Goal: Task Accomplishment & Management: Use online tool/utility

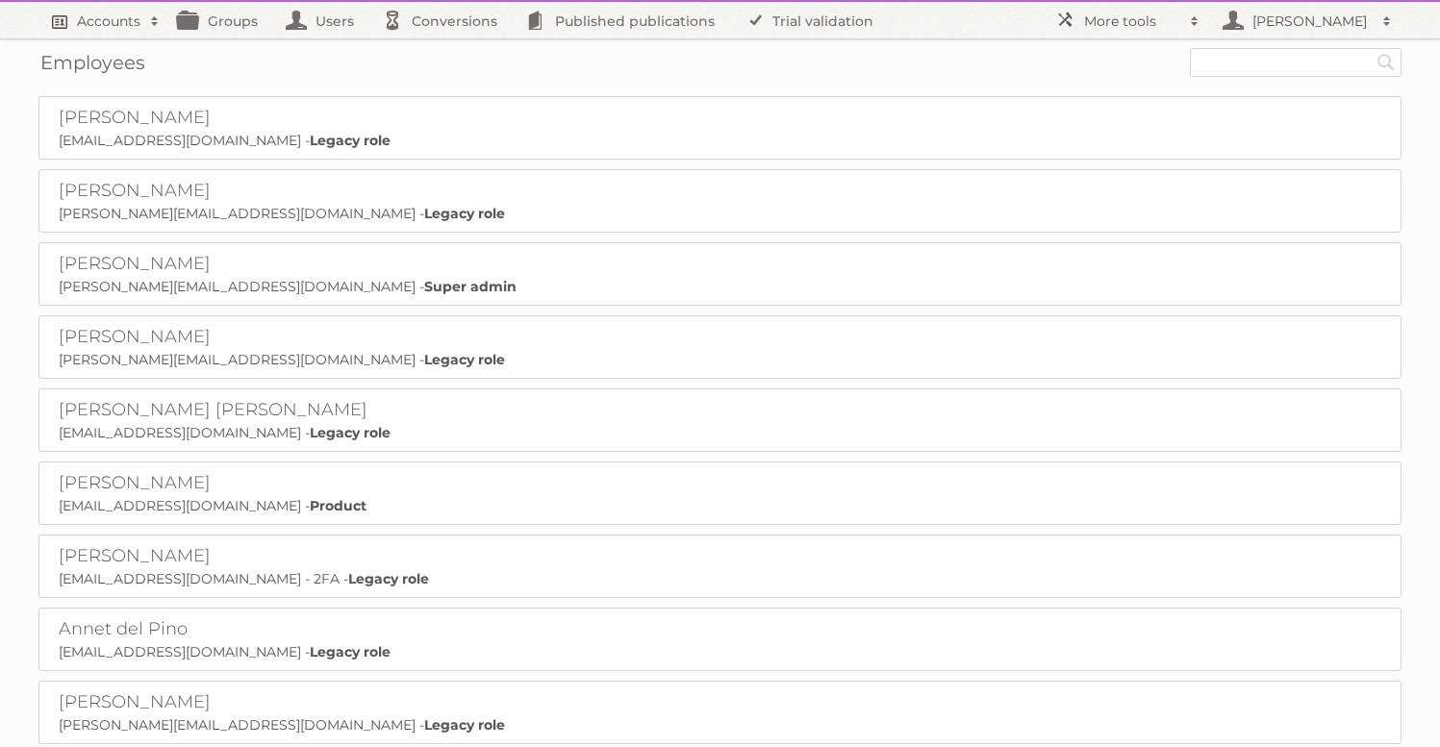
click at [116, 21] on h2 "Accounts" at bounding box center [108, 21] width 63 height 19
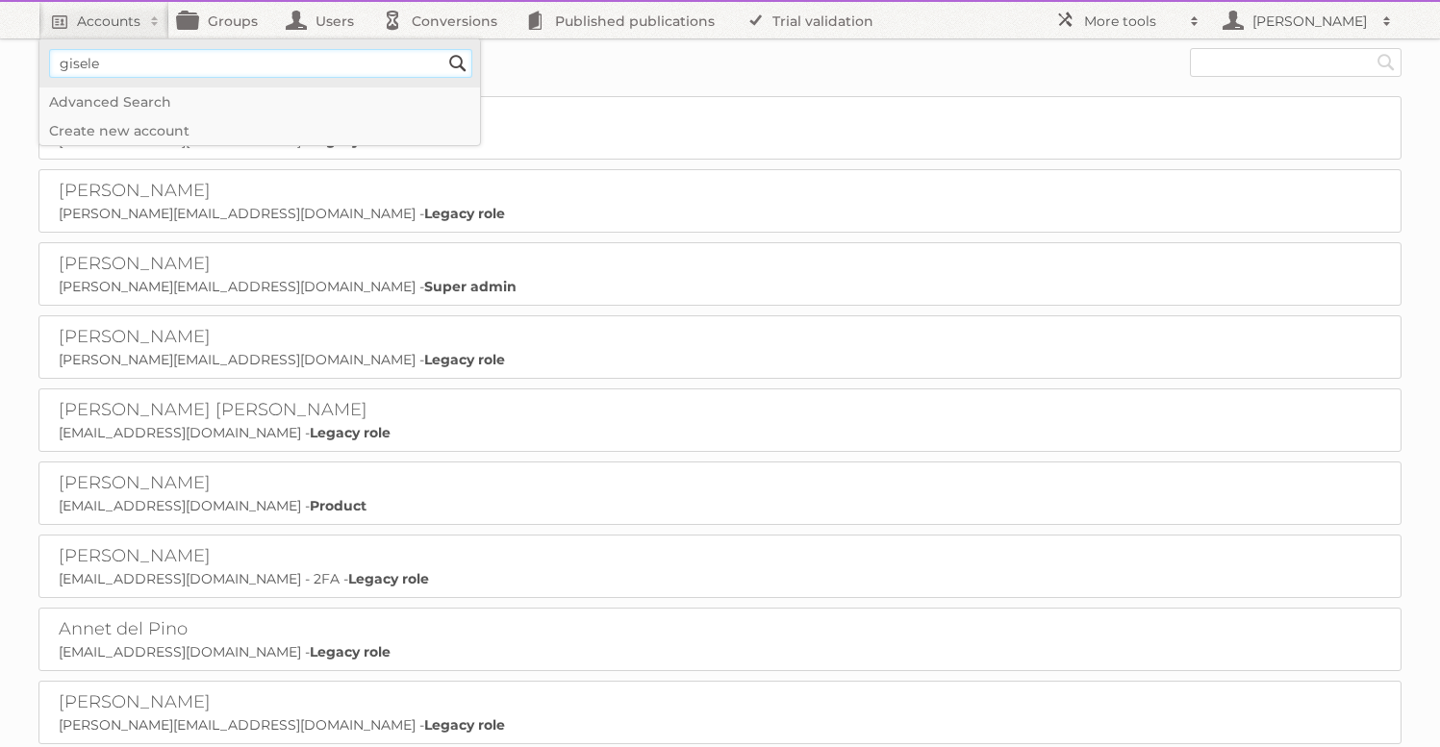
type input"] "gisele"
click at [443, 49] on input "Search" at bounding box center [457, 63] width 29 height 29
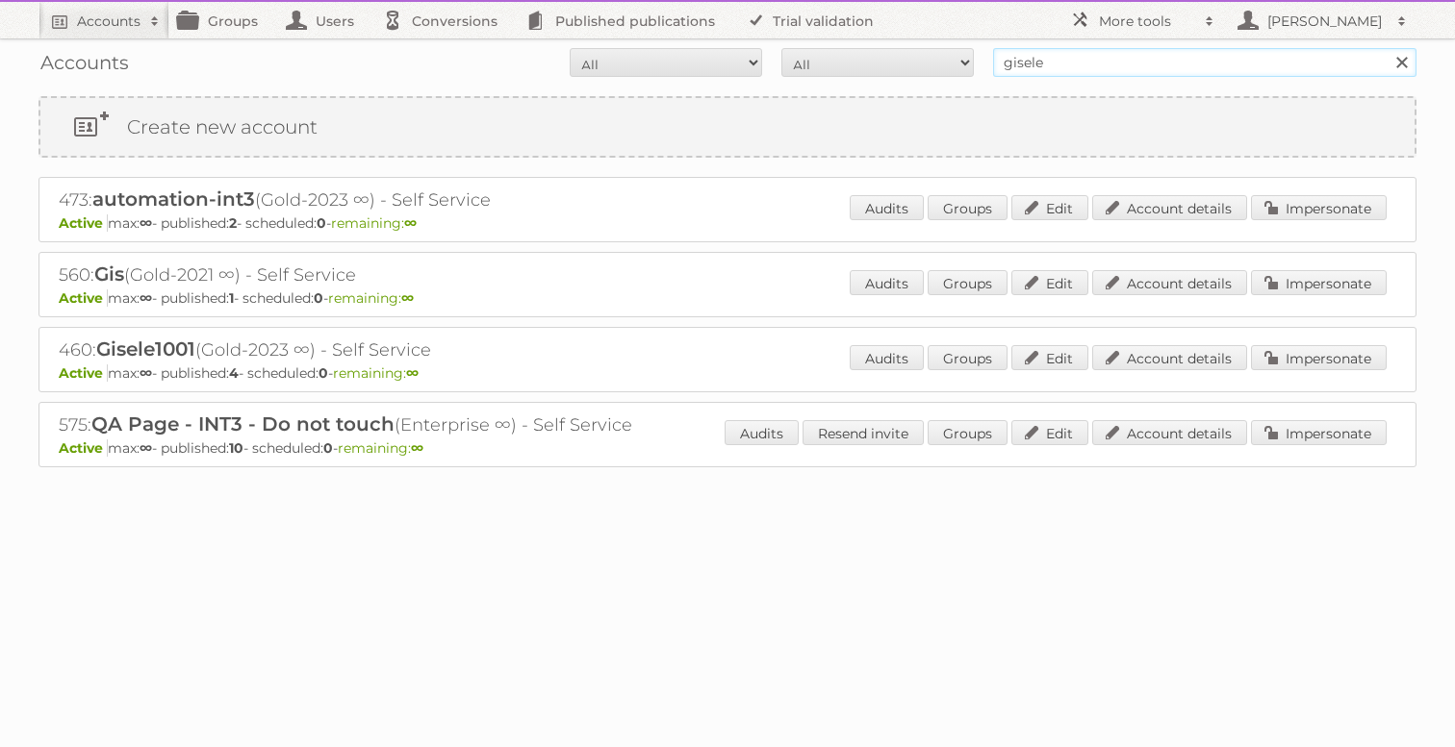
click at [1038, 63] on input "gisele" at bounding box center [1204, 62] width 423 height 29
click at [1386, 48] on input "Search" at bounding box center [1400, 62] width 29 height 29
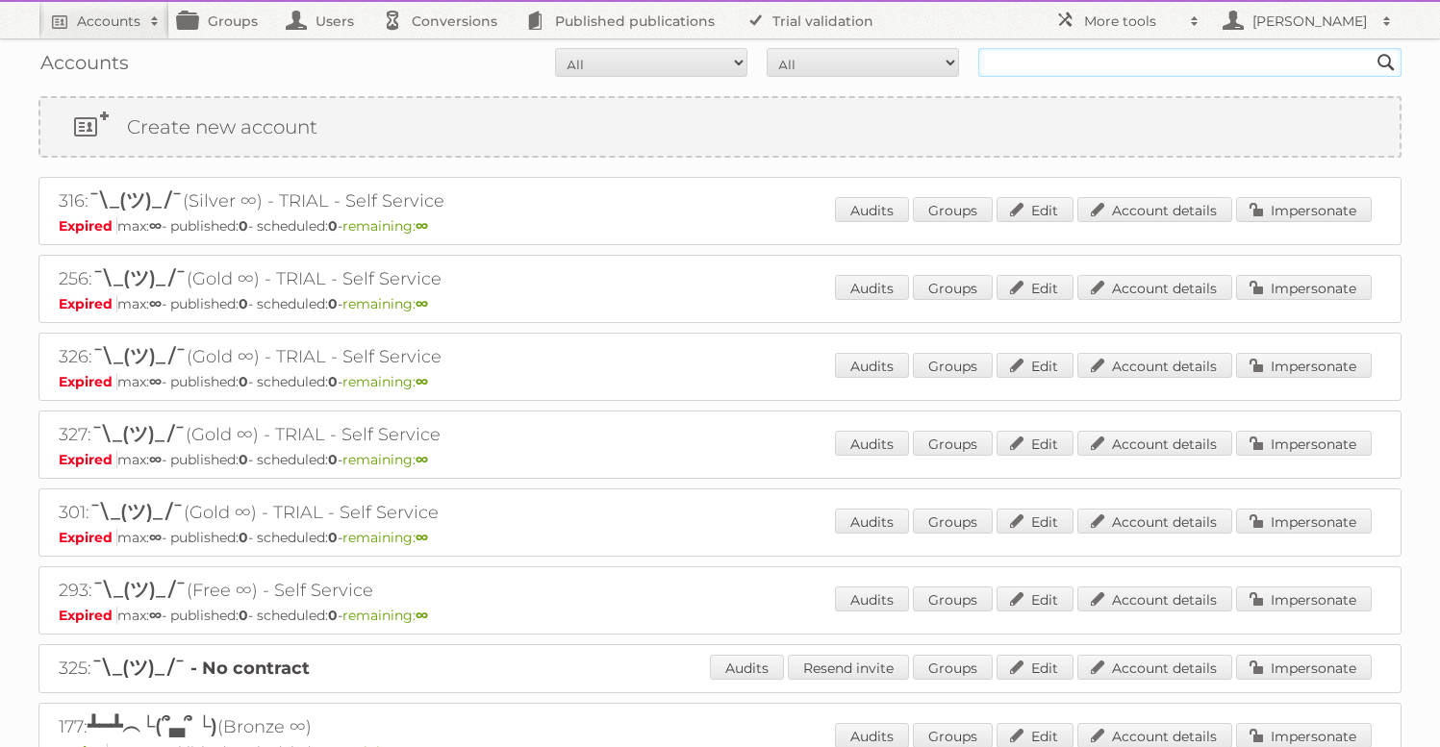
click at [1084, 72] on input "text" at bounding box center [1189, 62] width 423 height 29
type input "3310"
click at [1372, 48] on input "Search" at bounding box center [1386, 62] width 29 height 29
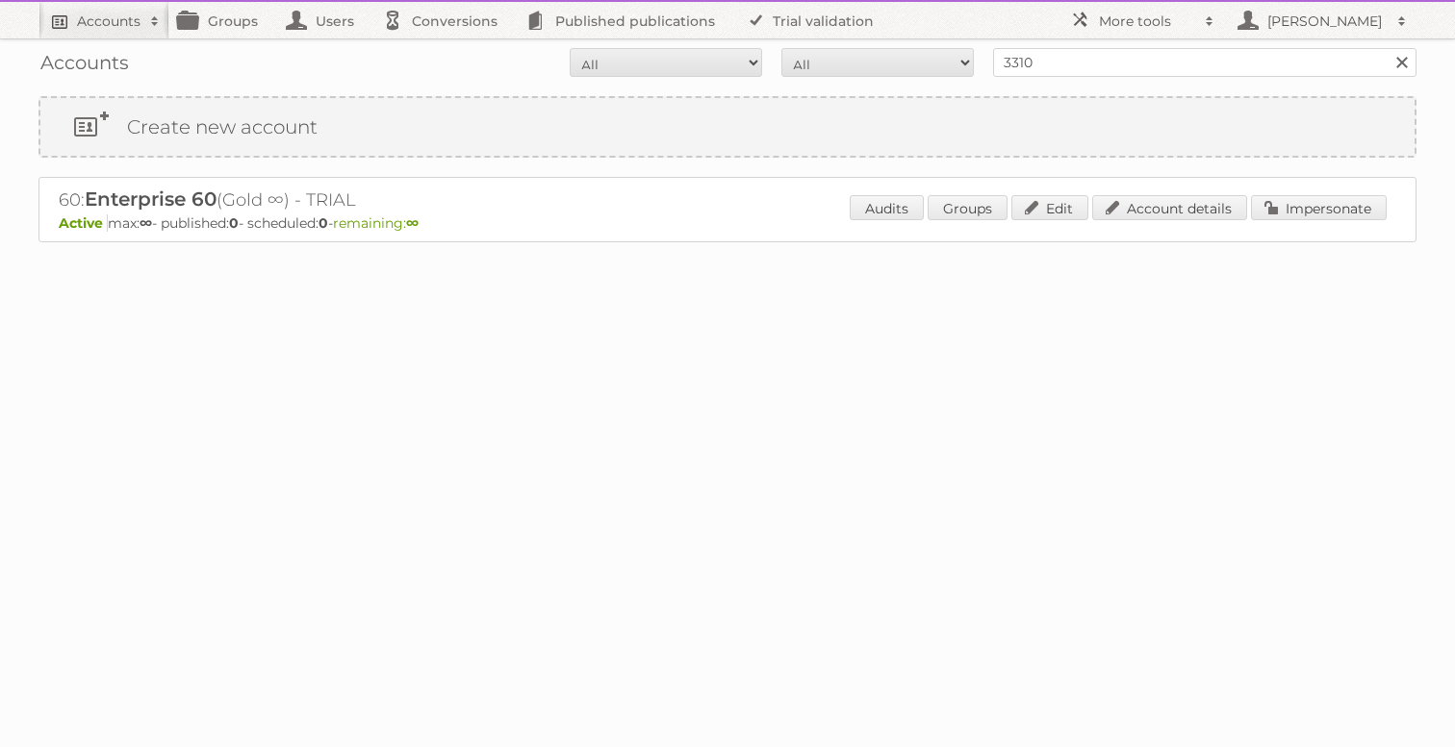
click at [87, 17] on h2 "Accounts" at bounding box center [108, 21] width 63 height 19
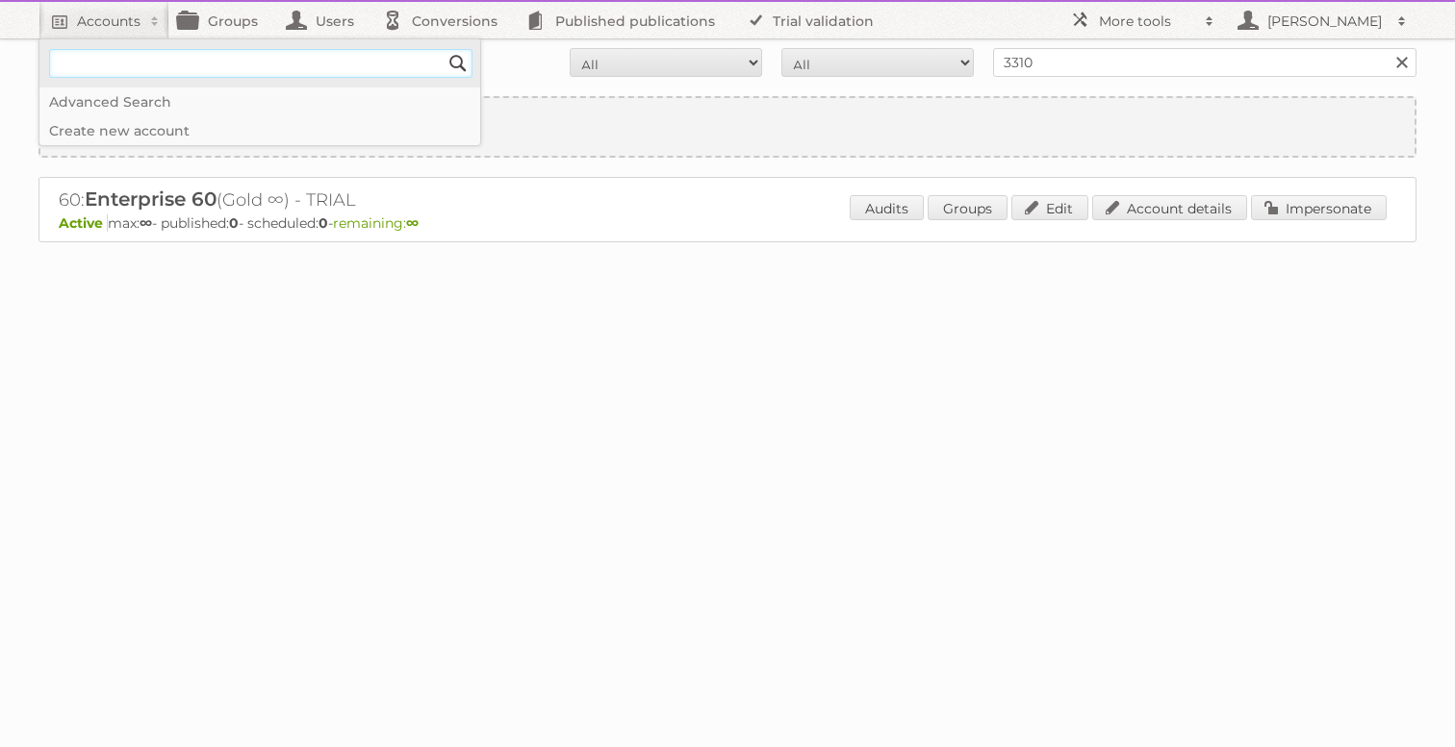
click at [121, 55] on input"] "text" at bounding box center [260, 63] width 423 height 29
click at [119, 65] on input"] "text" at bounding box center [260, 63] width 423 height 29
type input"] "3310"
click at [443, 49] on input "Search" at bounding box center [457, 63] width 29 height 29
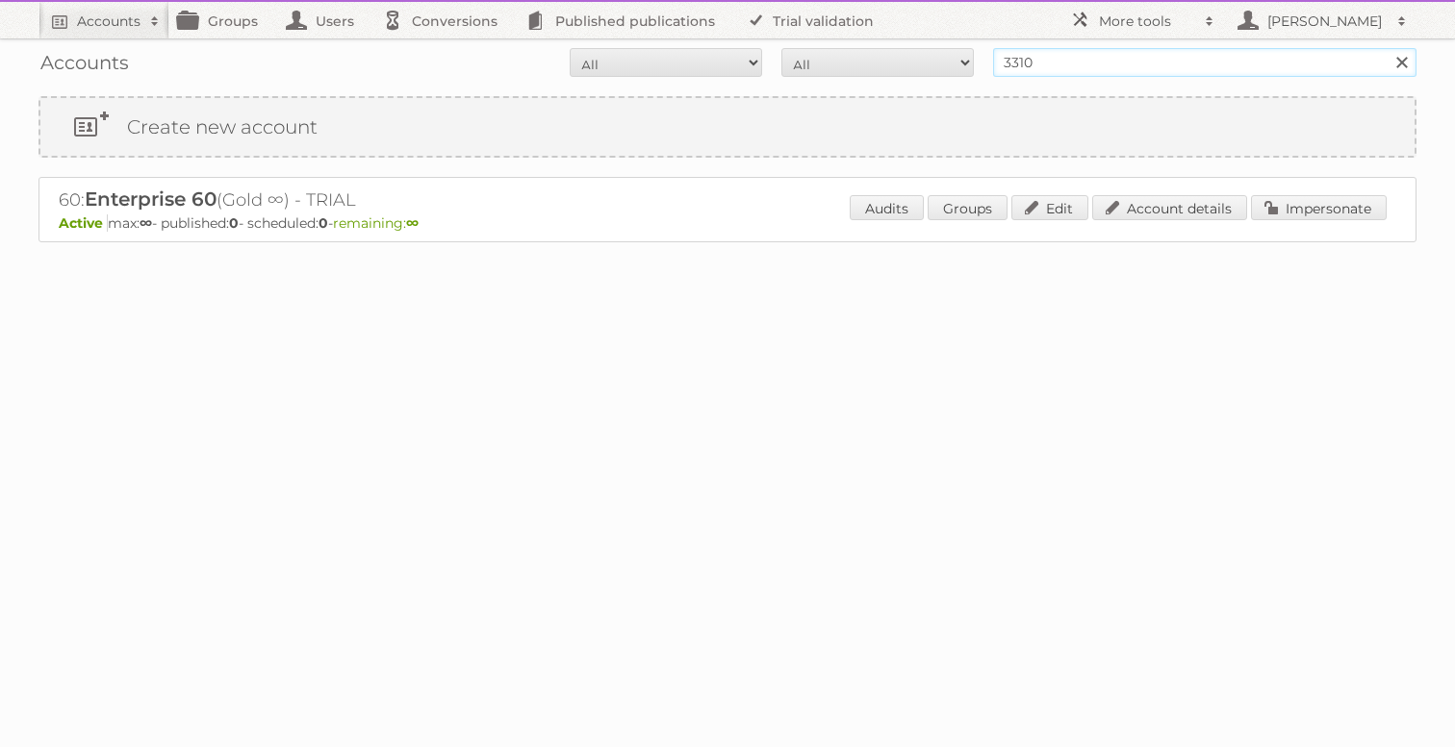
click at [1072, 57] on input "3310" at bounding box center [1204, 62] width 423 height 29
drag, startPoint x: 124, startPoint y: 16, endPoint x: 129, endPoint y: 31, distance: 15.2
click at [124, 16] on h2 "Accounts" at bounding box center [108, 21] width 63 height 19
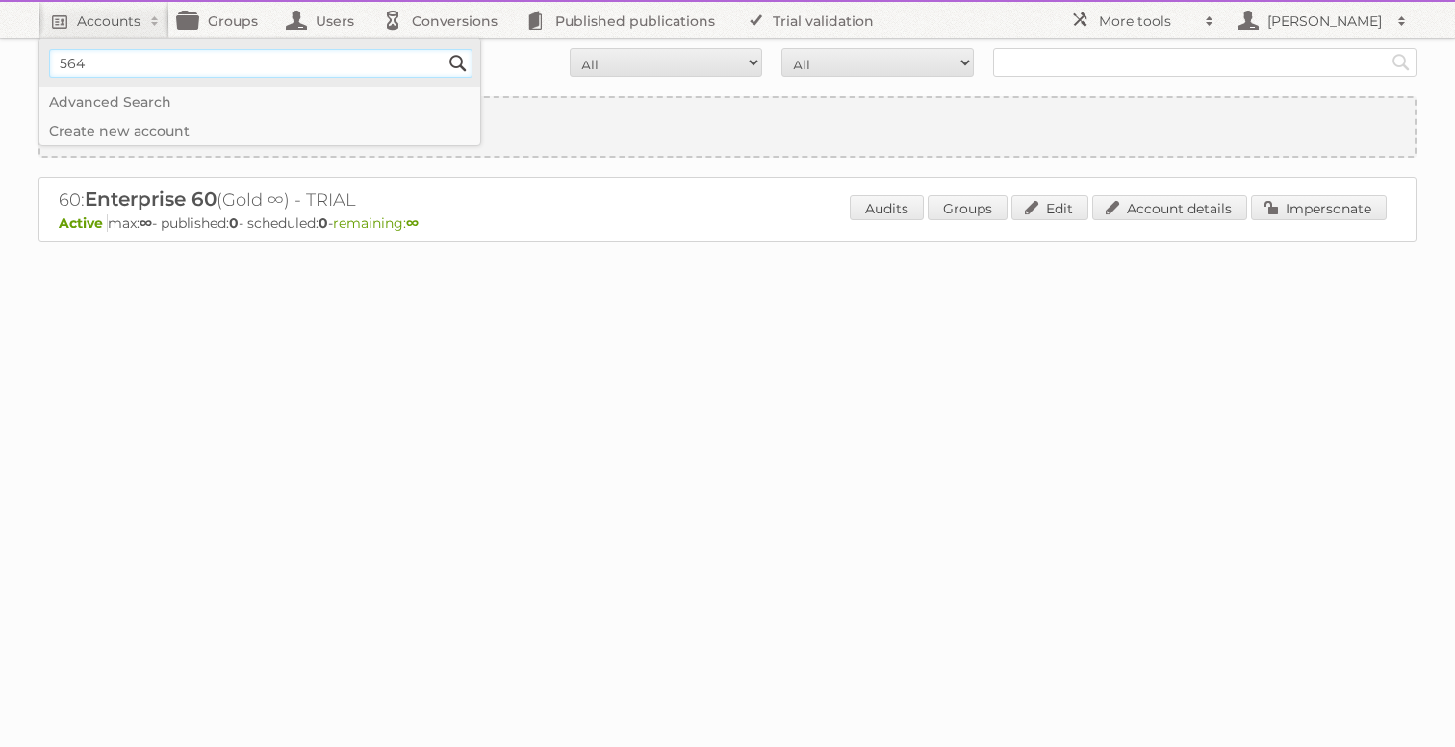
type input"] "564"
click at [443, 49] on input "Search" at bounding box center [457, 63] width 29 height 29
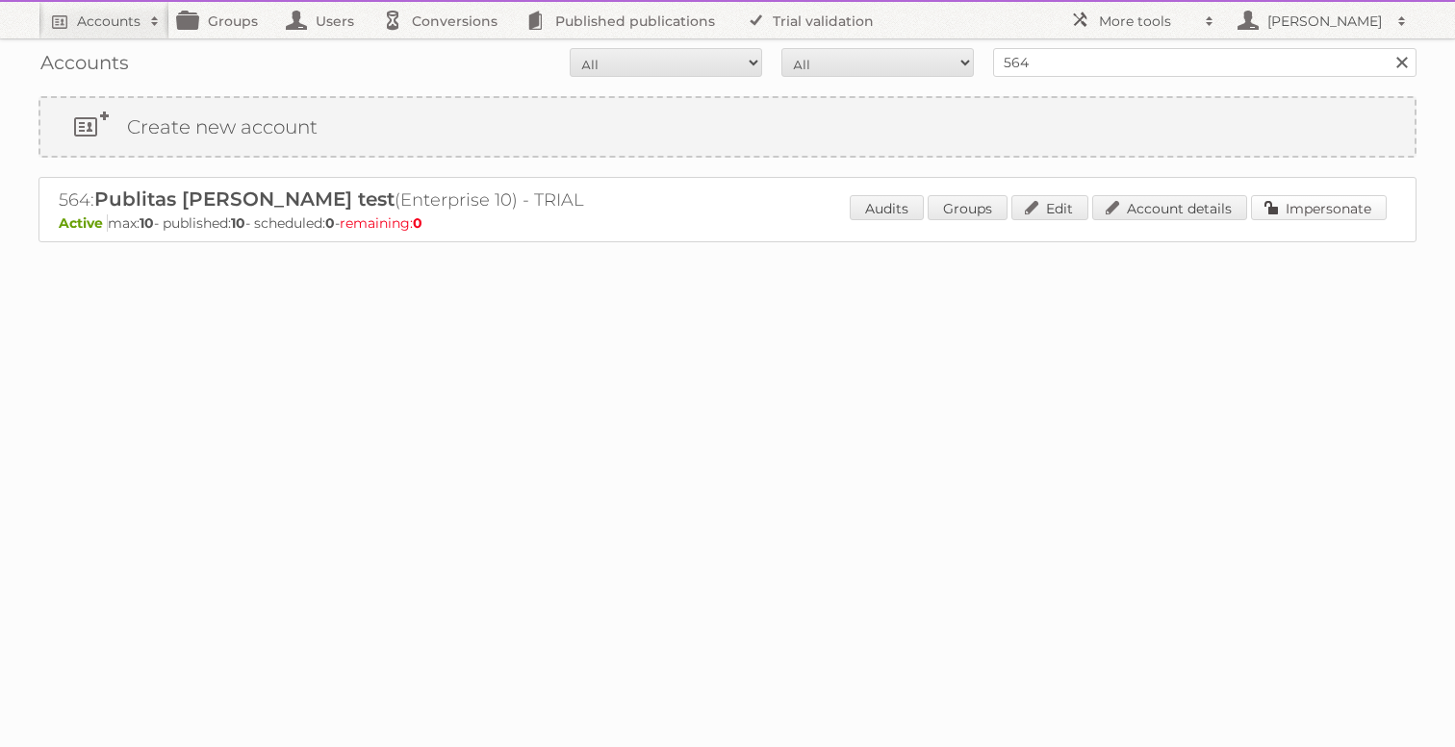
click at [1332, 207] on link "Impersonate" at bounding box center [1319, 207] width 136 height 25
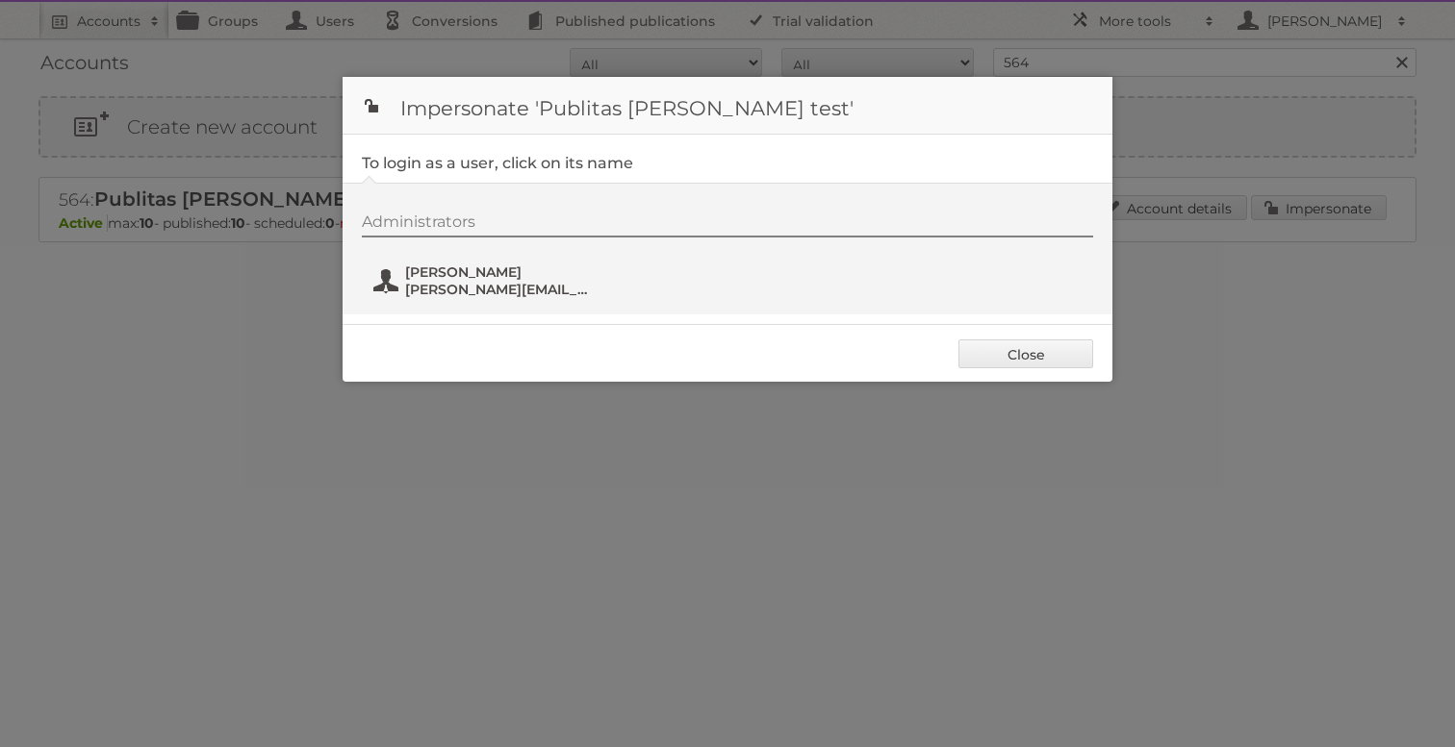
click at [420, 262] on button "[PERSON_NAME] [PERSON_NAME][EMAIL_ADDRESS][DOMAIN_NAME]" at bounding box center [484, 281] width 226 height 38
